Goal: Task Accomplishment & Management: Manage account settings

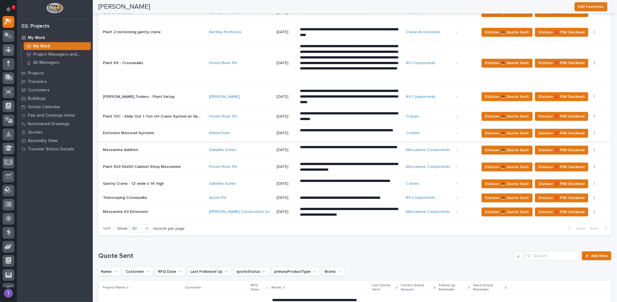
scroll to position [225, 0]
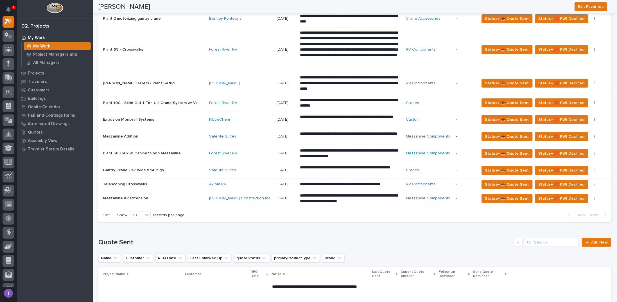
click at [128, 134] on p "Mezzanine Addtion" at bounding box center [121, 136] width 37 height 6
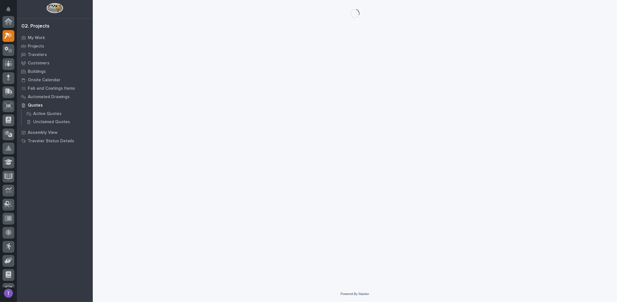
scroll to position [14, 0]
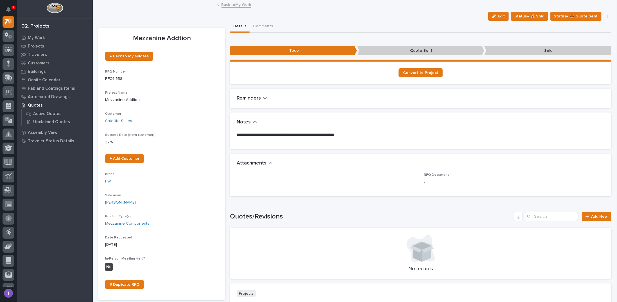
drag, startPoint x: 501, startPoint y: 17, endPoint x: 356, endPoint y: 13, distance: 145.0
click at [501, 17] on span "Edit" at bounding box center [501, 16] width 7 height 5
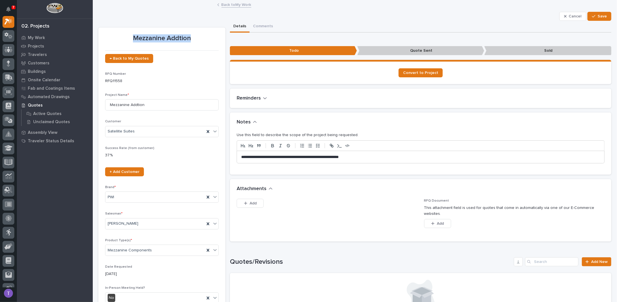
drag, startPoint x: 133, startPoint y: 37, endPoint x: 195, endPoint y: 38, distance: 61.8
click at [195, 38] on p "Mezzanine Addtion" at bounding box center [162, 38] width 114 height 8
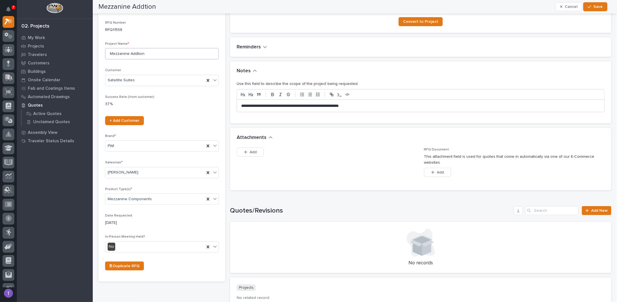
scroll to position [0, 0]
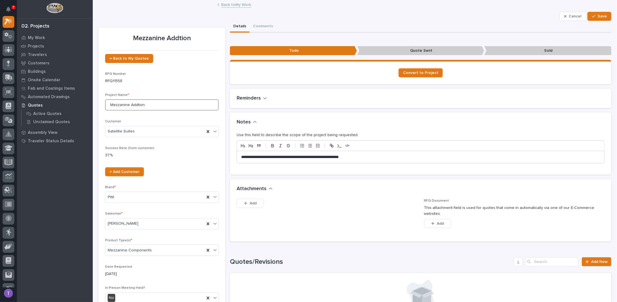
drag, startPoint x: 109, startPoint y: 105, endPoint x: 213, endPoint y: 105, distance: 104.0
click at [213, 105] on input "Mezzanine Addtion" at bounding box center [162, 104] width 114 height 11
type input "(4) Work Platforms"
click at [598, 11] on div "Mezzanine Addtion Cancel Save Cancel Save Mezzanine Addtion ← Back to My Quotes…" at bounding box center [354, 218] width 513 height 434
click at [596, 13] on button "Save" at bounding box center [599, 16] width 24 height 9
